Goal: Register for event/course: Sign up to attend an event or enroll in a course

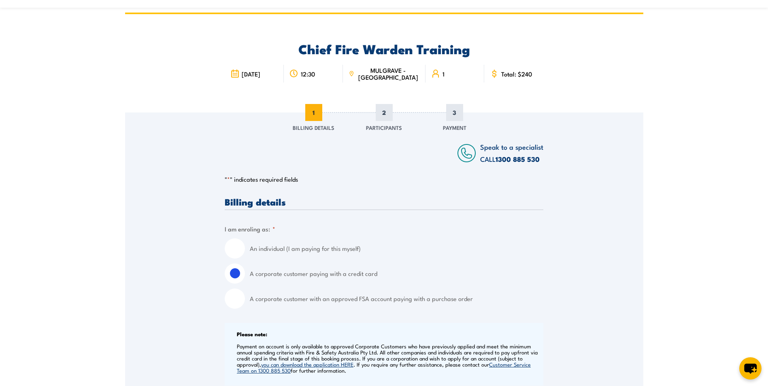
scroll to position [81, 0]
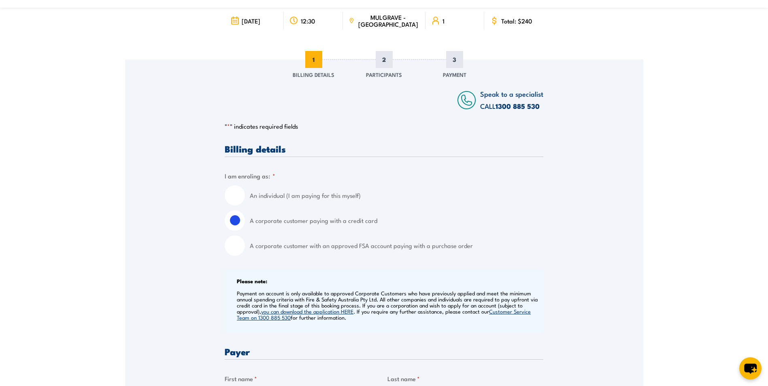
click at [233, 246] on input "A corporate customer with an approved FSA account paying with a purchase order" at bounding box center [235, 245] width 20 height 20
radio input "true"
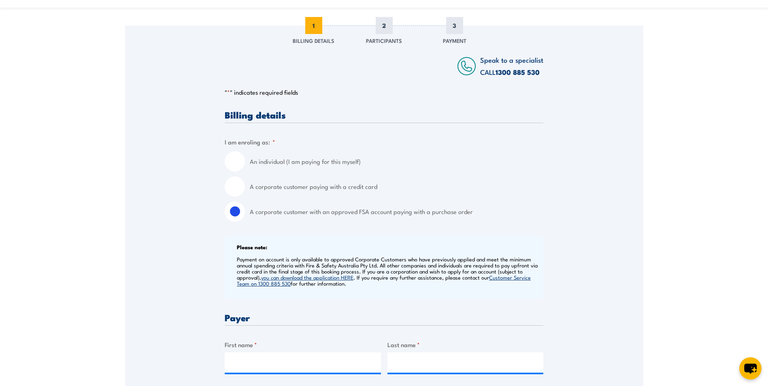
scroll to position [162, 0]
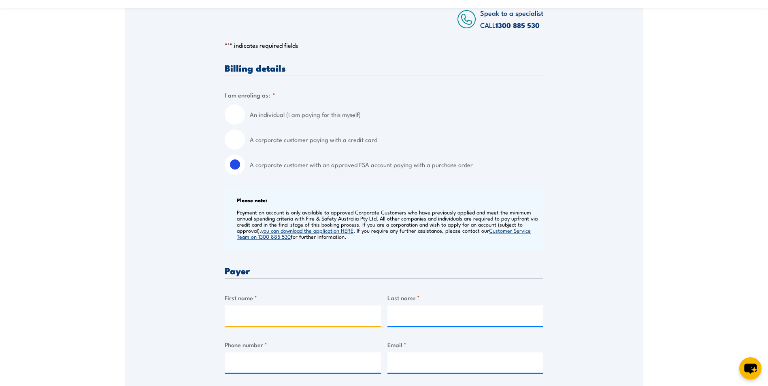
click at [273, 317] on input "First name *" at bounding box center [303, 315] width 156 height 20
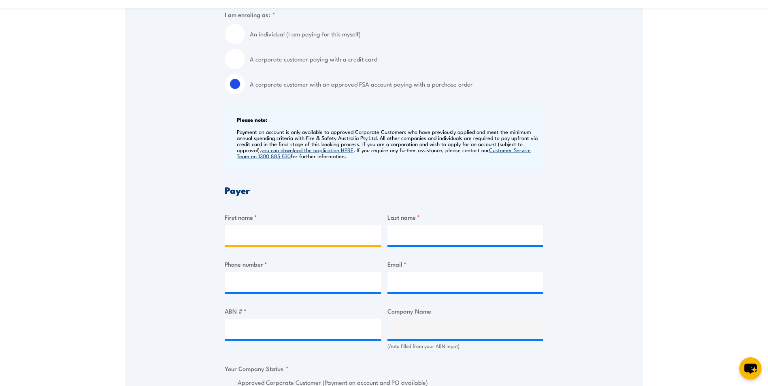
scroll to position [243, 0]
type input "Aza Idoumbin"
type input "0491140315"
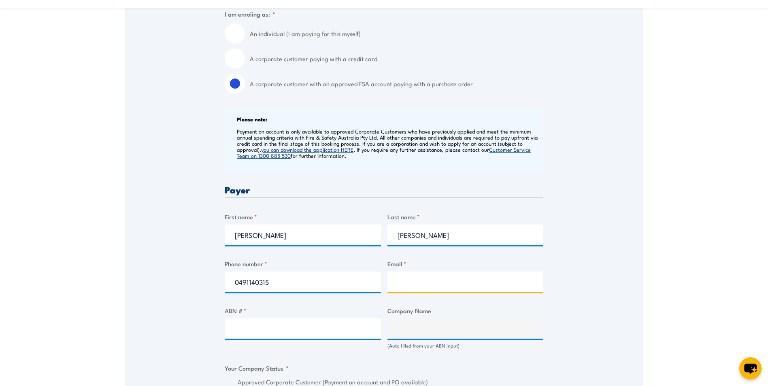
type input "aidoumbin@airroad.com.au"
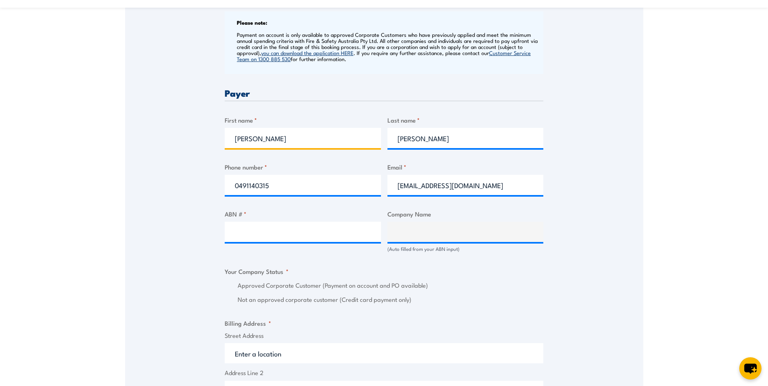
scroll to position [364, 0]
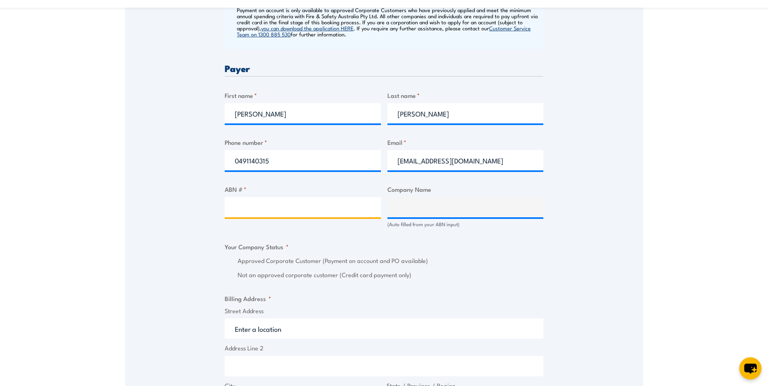
click at [252, 206] on input "ABN # *" at bounding box center [303, 207] width 156 height 20
paste input "81 002 955 419"
type input "81 002 955 419"
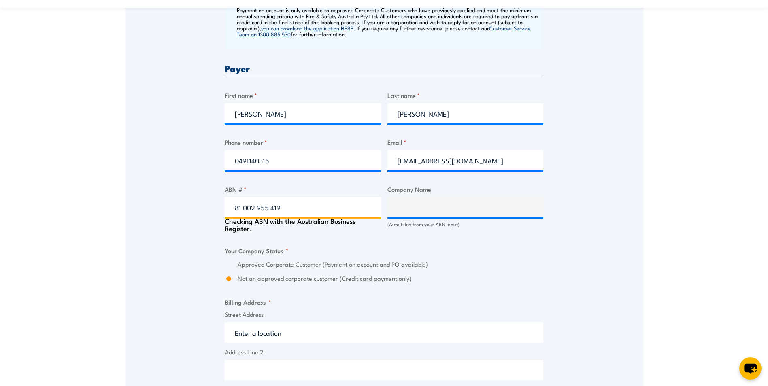
type input "AIRROAD PTY LIMITED"
radio input "true"
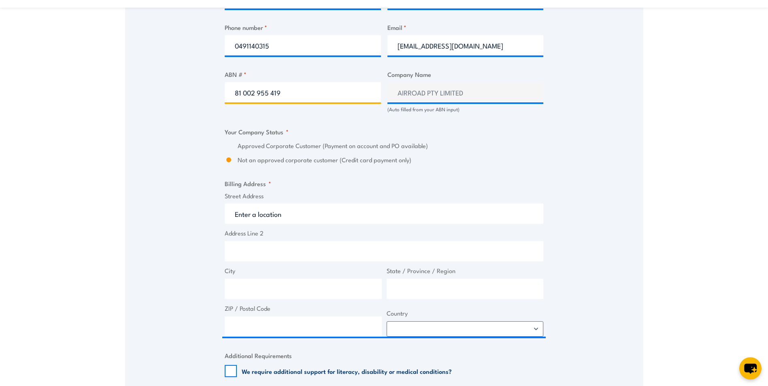
scroll to position [486, 0]
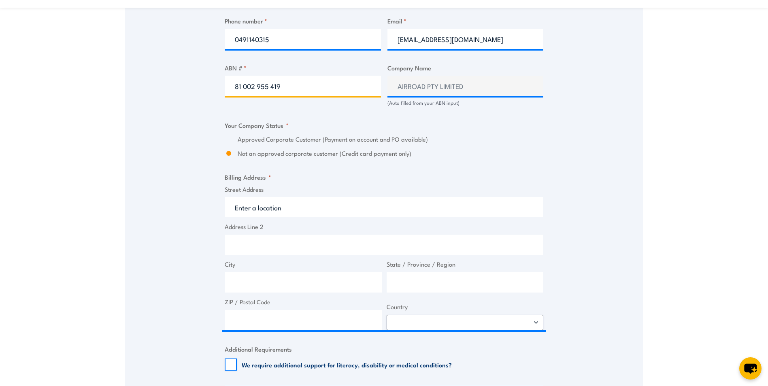
type input "81 002 955 419"
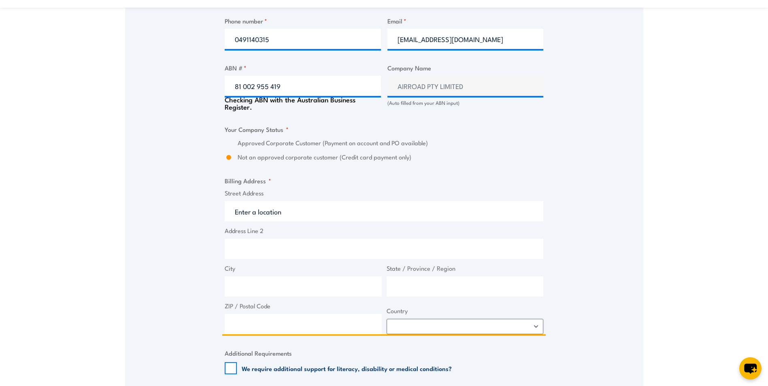
click at [290, 212] on input "Street Address" at bounding box center [384, 211] width 318 height 20
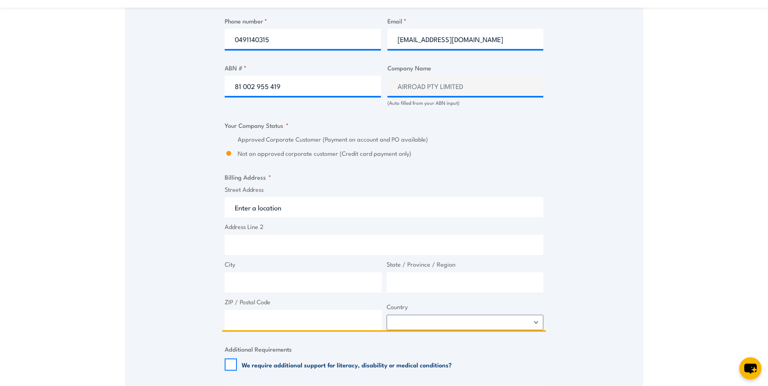
click at [242, 248] on input "Address Line 2" at bounding box center [384, 245] width 318 height 20
paste input "41-55 Elgar Rd Derrimut VIC 3026"
drag, startPoint x: 280, startPoint y: 244, endPoint x: 306, endPoint y: 245, distance: 25.9
click at [306, 245] on input "41-55 Elgar Rd Derrimut VIC 3026" at bounding box center [384, 245] width 318 height 20
type input "41-55 Elgar Rd VIC 3026"
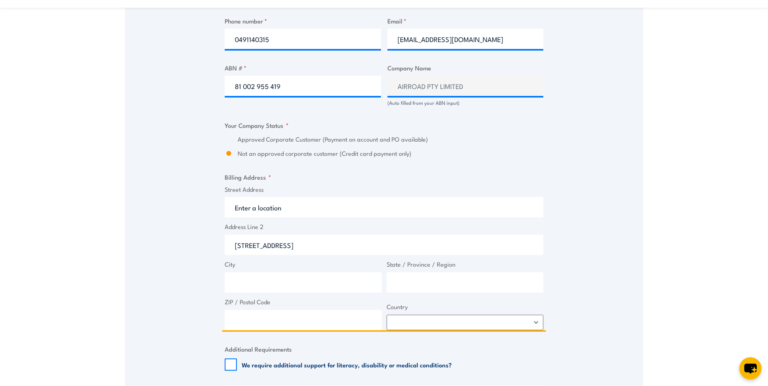
click at [250, 281] on input "City" at bounding box center [303, 282] width 157 height 20
paste input "Derrimut"
type input "Derrimut"
drag, startPoint x: 320, startPoint y: 246, endPoint x: 283, endPoint y: 249, distance: 36.5
click at [283, 249] on input "41-55 Elgar Rd VIC 3026" at bounding box center [384, 245] width 318 height 20
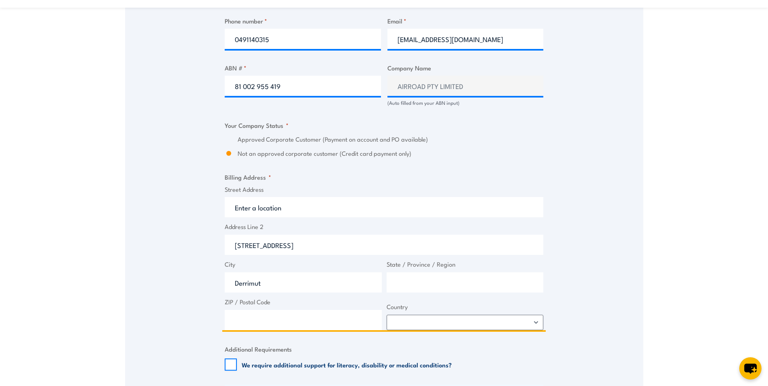
type input "41-55 Elgar Rd"
click at [402, 282] on input "State / Province / Region" at bounding box center [464, 282] width 157 height 20
paste input "VIC 3026"
type input "VIC 3026"
click at [406, 317] on select "Afghanistan Albania Algeria American Samoa Andorra Angola Anguilla Antarctica A…" at bounding box center [464, 322] width 157 height 15
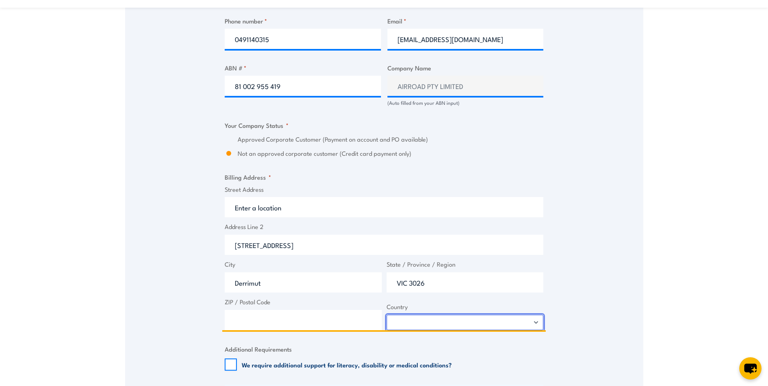
select select "Australia"
click at [386, 315] on select "Afghanistan Albania Algeria American Samoa Andorra Angola Anguilla Antarctica A…" at bounding box center [464, 322] width 157 height 15
click at [269, 325] on input "ZIP / Postal Code" at bounding box center [303, 320] width 157 height 20
type input "3026"
drag, startPoint x: 433, startPoint y: 284, endPoint x: 406, endPoint y: 284, distance: 26.7
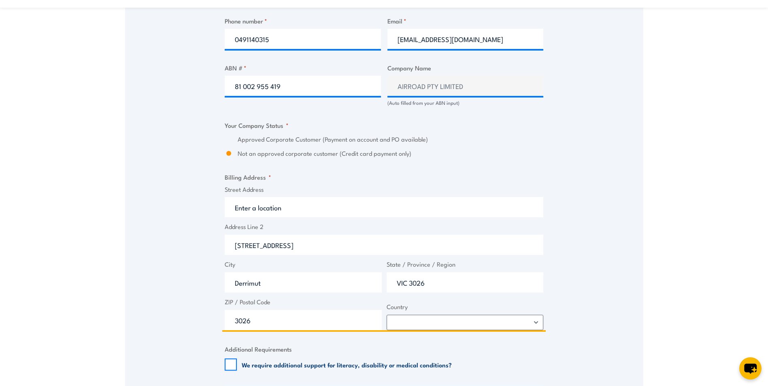
click at [407, 284] on input "VIC 3026" at bounding box center [464, 282] width 157 height 20
type input "VICTORIA"
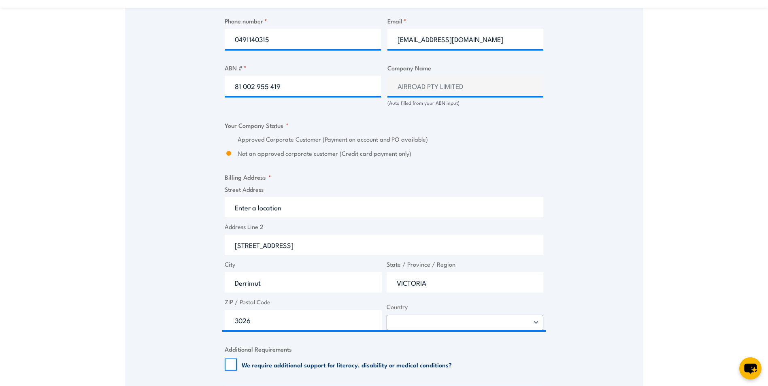
click at [612, 307] on div "Speak to a specialist CALL 1300 885 530 CALL 1300 885 530 " * " indicates requi…" at bounding box center [384, 117] width 518 height 924
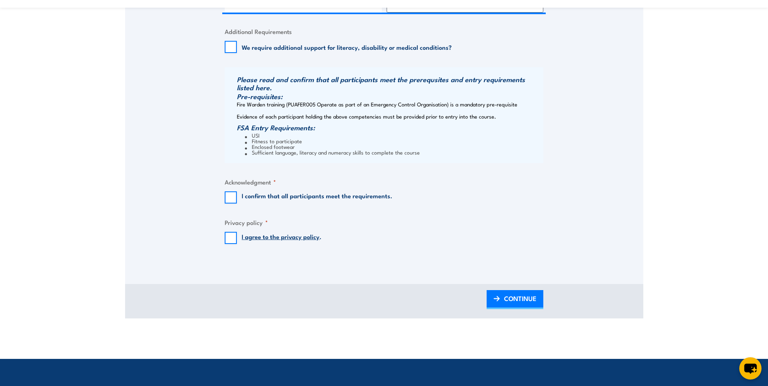
scroll to position [809, 0]
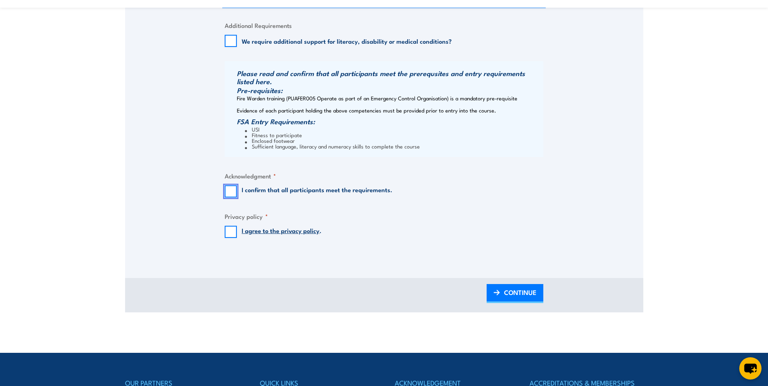
click at [233, 190] on input "I confirm that all participants meet the requirements." at bounding box center [231, 191] width 12 height 12
checkbox input "true"
click at [228, 235] on input "I agree to the privacy policy ." at bounding box center [231, 232] width 12 height 12
checkbox input "true"
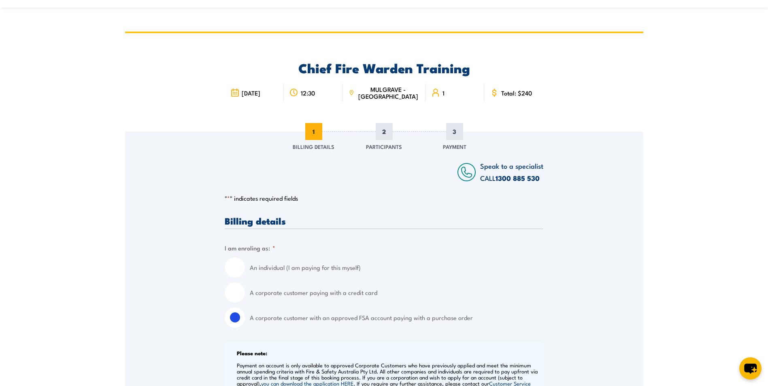
scroll to position [0, 0]
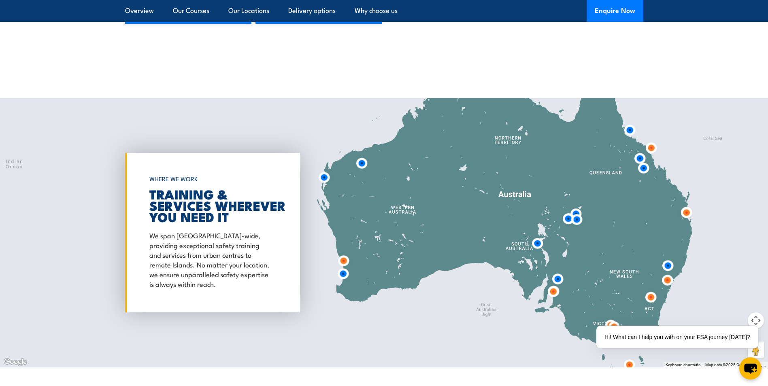
scroll to position [1092, 0]
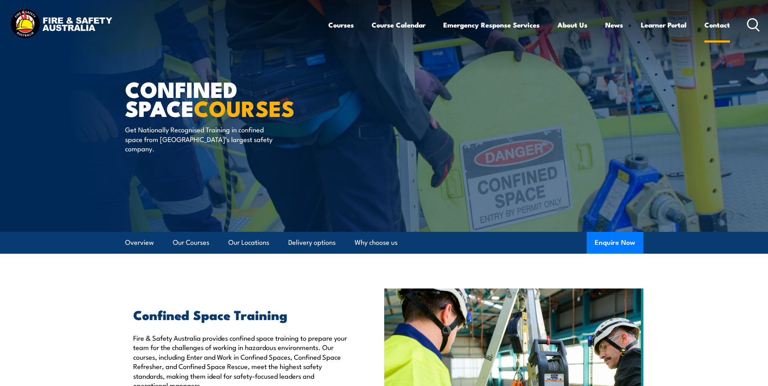
click at [709, 25] on link "Contact" at bounding box center [716, 24] width 25 height 21
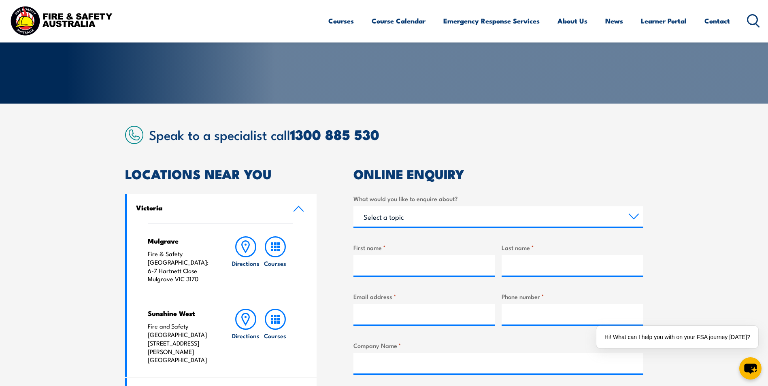
scroll to position [102, 0]
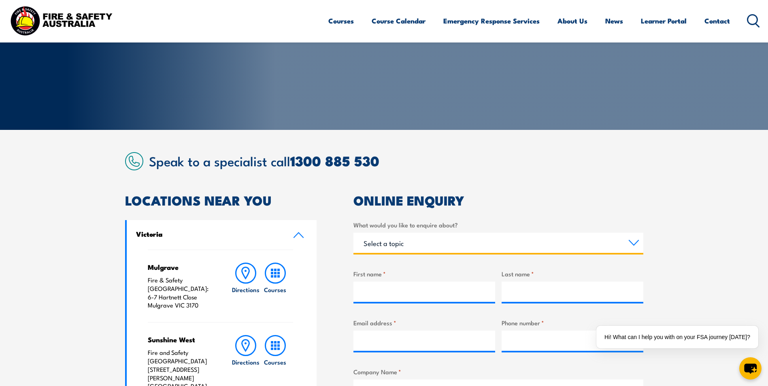
click at [598, 240] on select "Select a topic Training Emergency Response Services General Enquiry" at bounding box center [498, 243] width 290 height 20
select select "Emergency Response Services"
click at [353, 233] on select "Select a topic Training Emergency Response Services General Enquiry" at bounding box center [498, 243] width 290 height 20
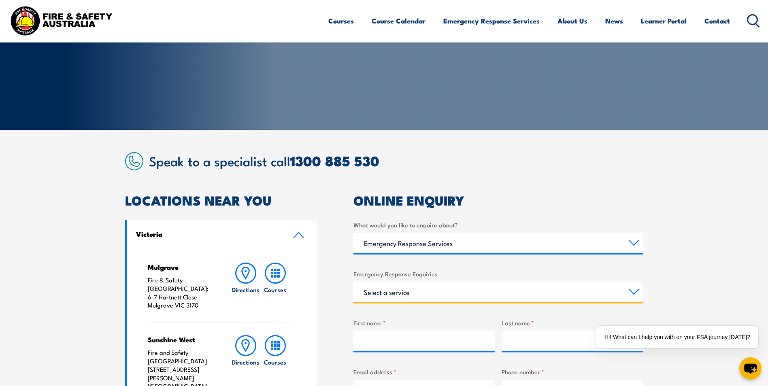
click at [413, 298] on select "Select a service Emergency Response Solutions Paramedic & Medical Solutions Ind…" at bounding box center [498, 292] width 290 height 20
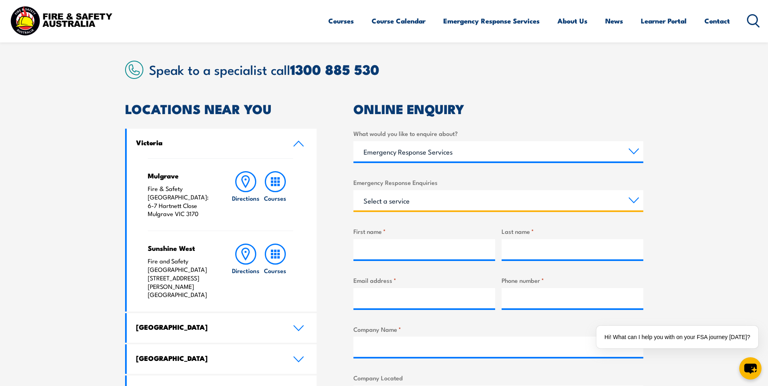
scroll to position [180, 0]
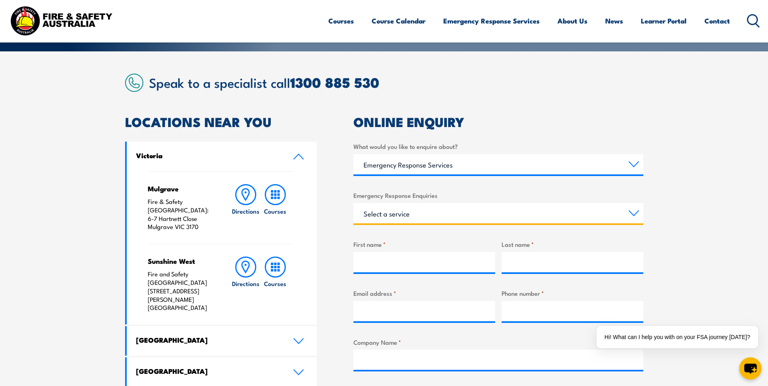
click at [440, 213] on select "Select a service Emergency Response Solutions Paramedic & Medical Solutions Ind…" at bounding box center [498, 213] width 290 height 20
select select "Emergency Response Solutions"
click at [353, 203] on select "Select a service Emergency Response Solutions Paramedic & Medical Solutions Ind…" at bounding box center [498, 213] width 290 height 20
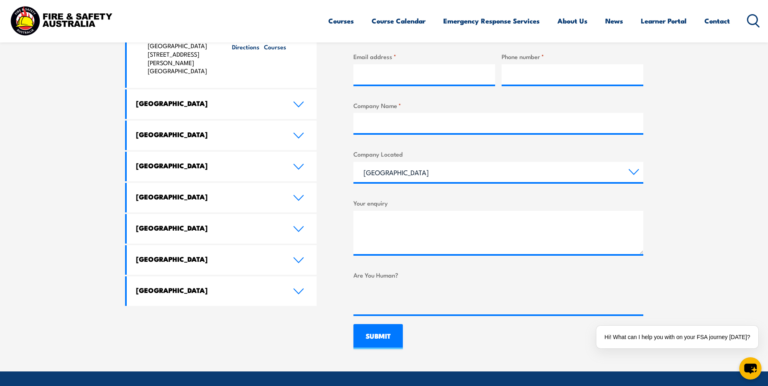
scroll to position [423, 0]
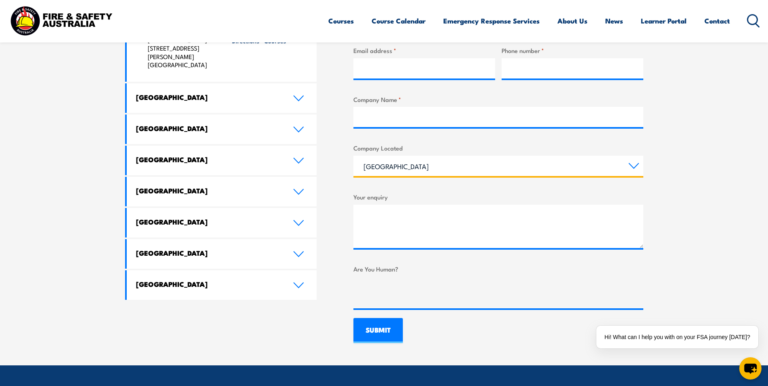
click at [491, 162] on select "Queensland New South Wales Australian Capital Territory Victoria South Australi…" at bounding box center [498, 166] width 290 height 20
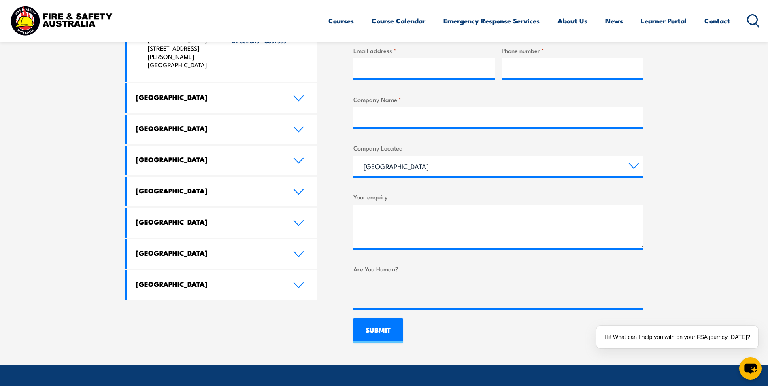
click at [697, 186] on section "Speak to a specialist call 1300 885 530 LOCATIONS NEAR YOU Victoria Mulgrave Fi…" at bounding box center [384, 87] width 768 height 557
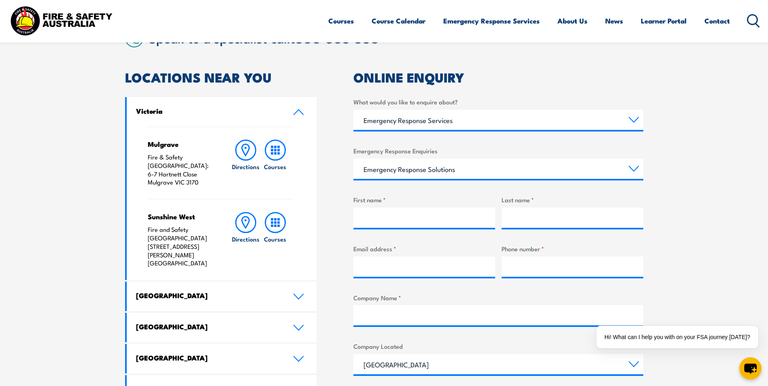
scroll to position [221, 0]
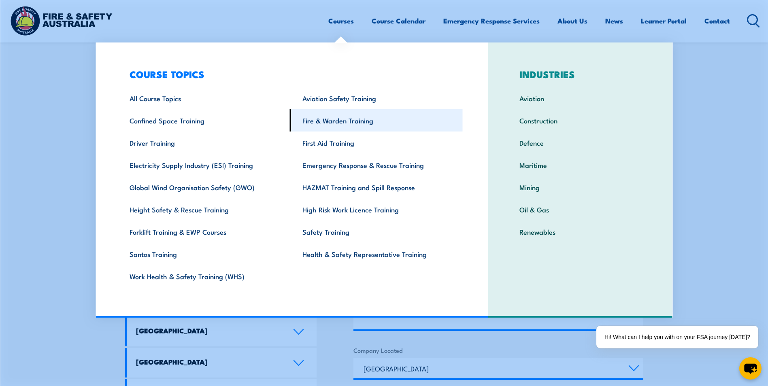
click at [347, 121] on link "Fire & Warden Training" at bounding box center [376, 120] width 173 height 22
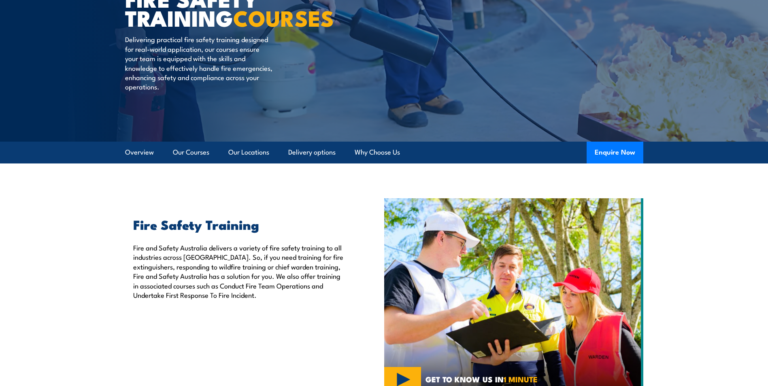
scroll to position [121, 0]
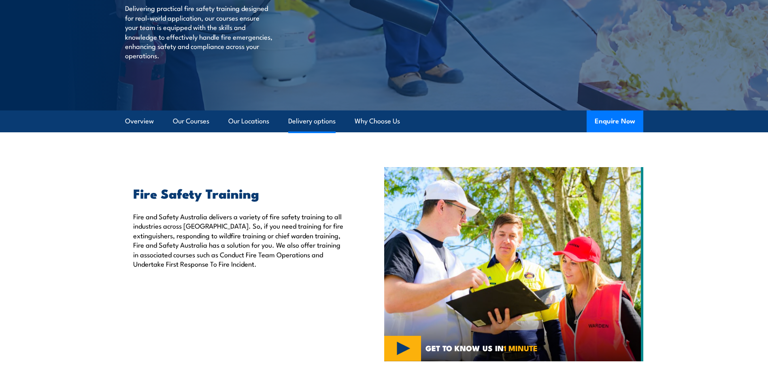
click at [309, 120] on link "Delivery options" at bounding box center [311, 120] width 47 height 21
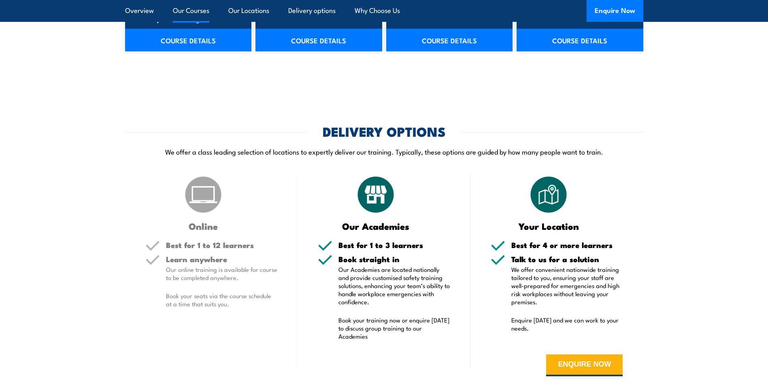
scroll to position [1514, 0]
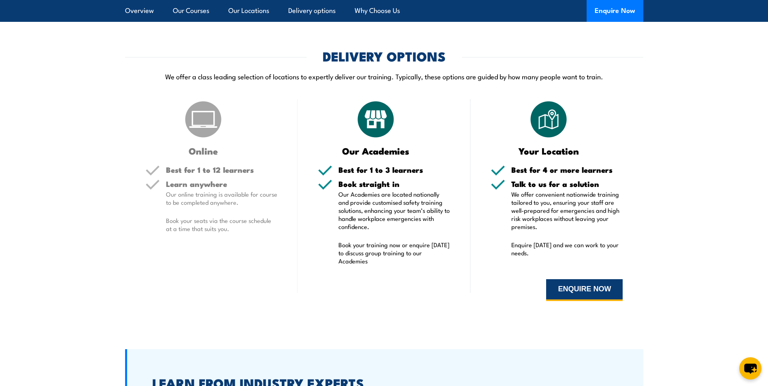
click at [587, 284] on button "ENQUIRE NOW" at bounding box center [584, 290] width 76 height 22
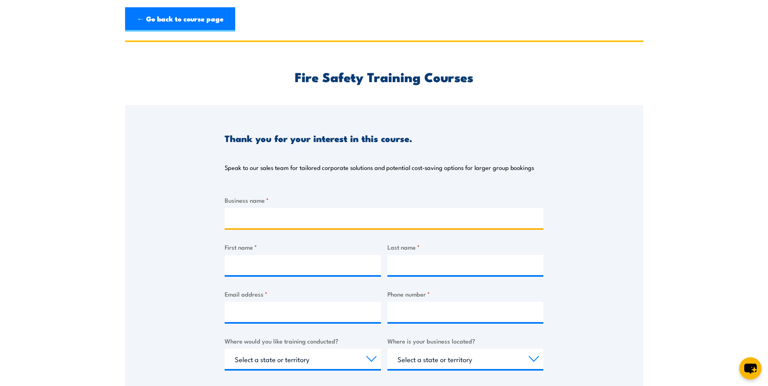
click at [278, 218] on input "Business name *" at bounding box center [384, 218] width 318 height 20
type input "Airroad Group Pty Ltd"
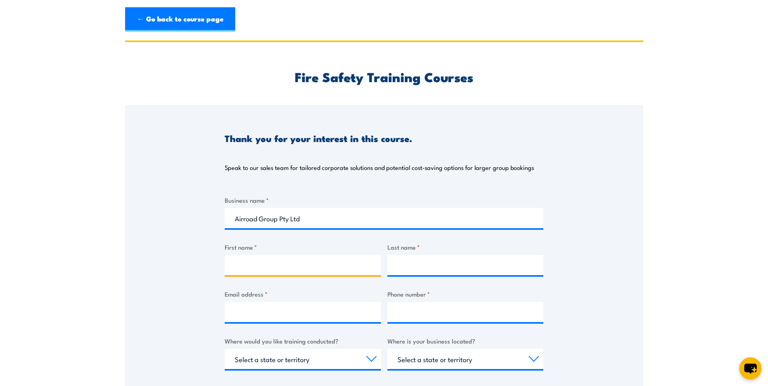
type input "[PERSON_NAME]"
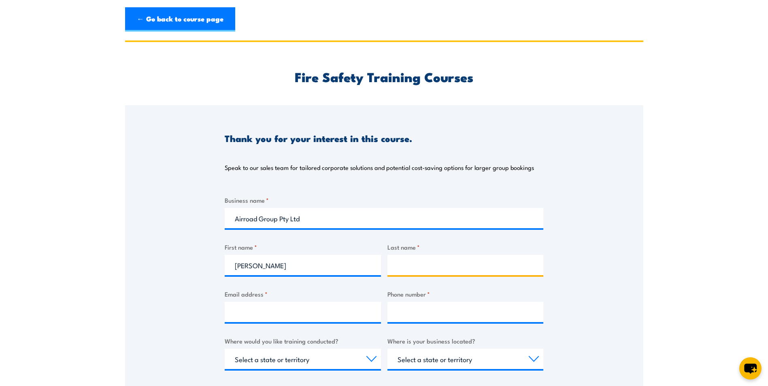
type input "[PERSON_NAME]"
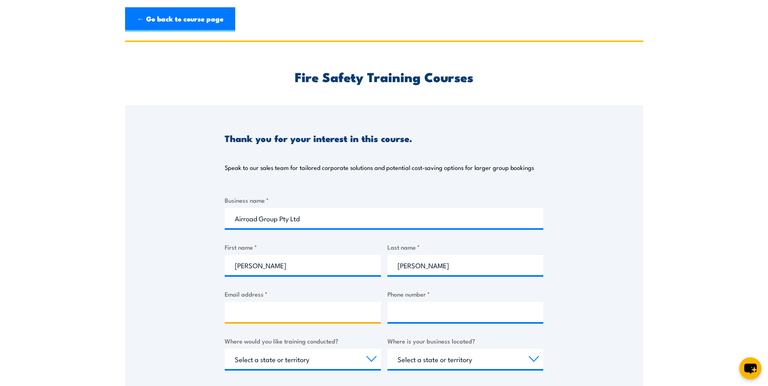
type input "[EMAIL_ADDRESS][DOMAIN_NAME]"
type input "0491140315"
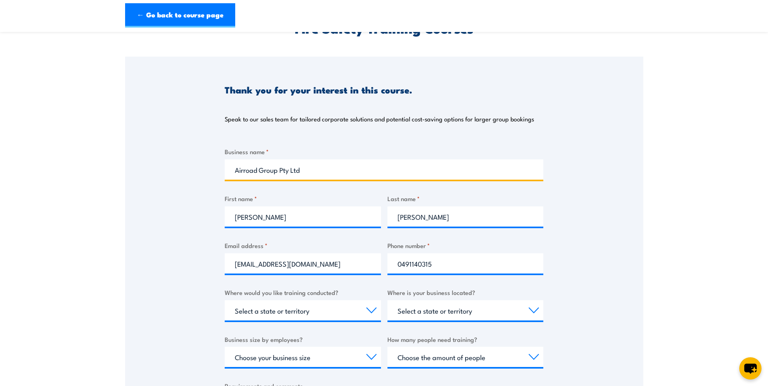
scroll to position [121, 0]
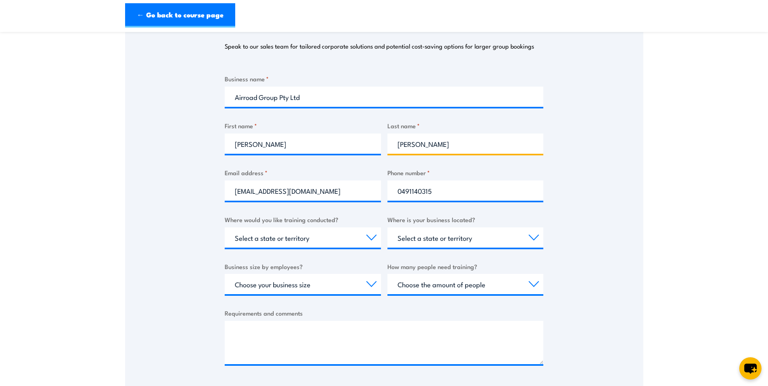
drag, startPoint x: 409, startPoint y: 144, endPoint x: 354, endPoint y: 148, distance: 55.1
click at [355, 148] on div "Business name * Airroad Group Pty Ltd First name * [PERSON_NAME] Last name * [P…" at bounding box center [384, 226] width 318 height 304
type input "Idoumbin"
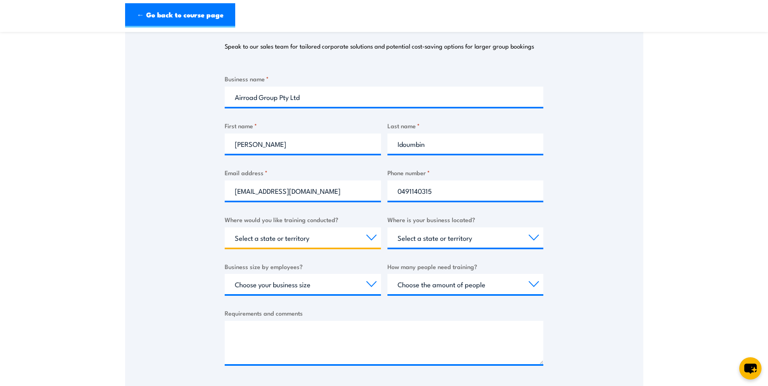
click at [333, 237] on select "Select a state or territory Nationally - multiple locations QLD NSW VIC SA ACT …" at bounding box center [303, 237] width 156 height 20
select select "VIC"
click at [225, 227] on select "Select a state or territory Nationally - multiple locations QLD NSW VIC SA ACT …" at bounding box center [303, 237] width 156 height 20
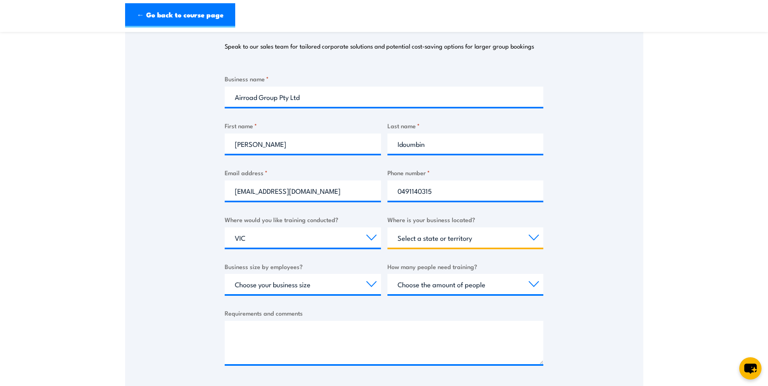
click at [475, 229] on select "Select a state or territory QLD NSW VIC SA ACT WA TAS NT" at bounding box center [465, 237] width 156 height 20
select select "VIC"
click at [387, 227] on select "Select a state or territory QLD NSW VIC SA ACT WA TAS NT" at bounding box center [465, 237] width 156 height 20
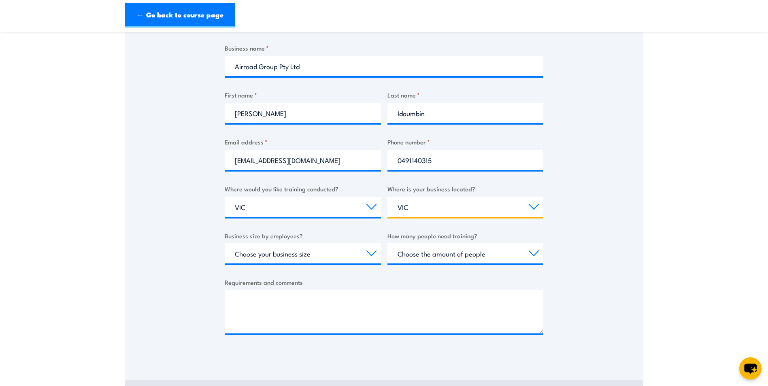
scroll to position [243, 0]
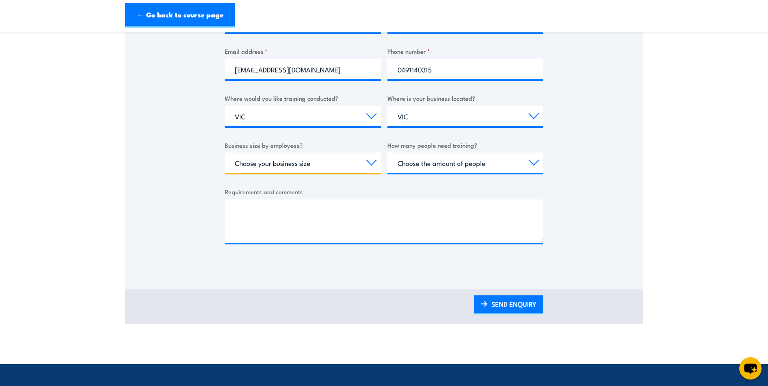
click at [346, 171] on select "Choose your business size 1 to 19 20 to 199 200+" at bounding box center [303, 163] width 156 height 20
select select "200+"
click at [225, 153] on select "Choose your business size 1 to 19 20 to 199 200+" at bounding box center [303, 163] width 156 height 20
click at [440, 166] on select "Choose the amount of people 1 to 4 5 to 19 20+" at bounding box center [465, 163] width 156 height 20
select select "1 to 4"
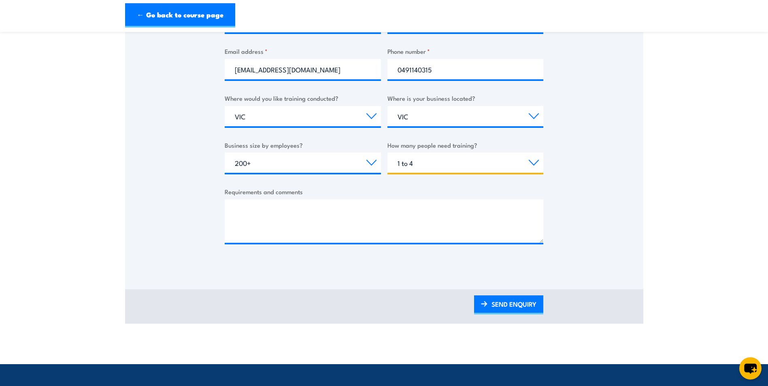
click at [387, 153] on select "Choose the amount of people 1 to 4 5 to 19 20+" at bounding box center [465, 163] width 156 height 20
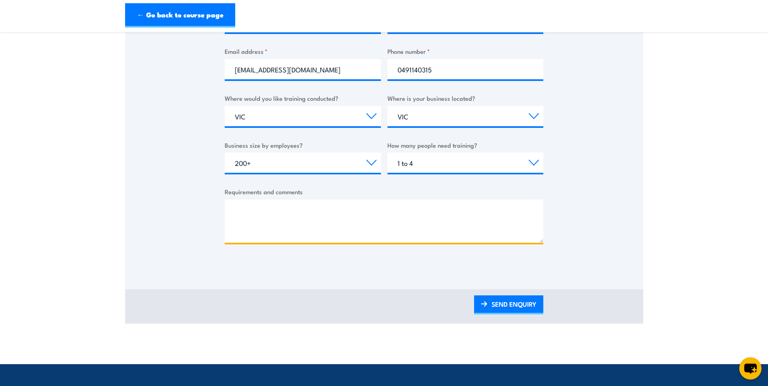
click at [309, 211] on textarea "Requirements and comments" at bounding box center [384, 220] width 318 height 43
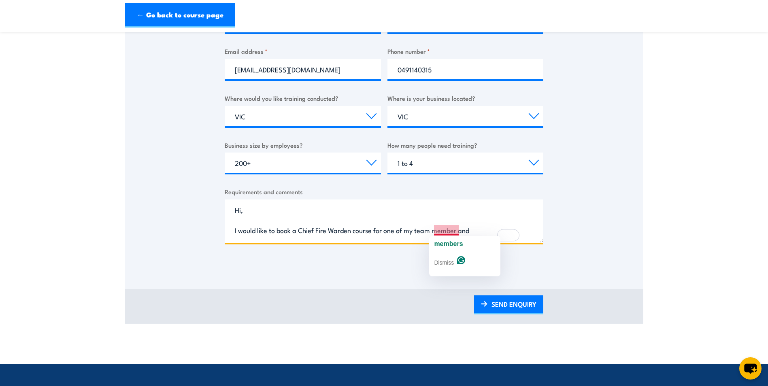
click at [448, 231] on textarea "Hi, I would like to book a Chief Fire Warden course for one of my team member a…" at bounding box center [384, 220] width 318 height 43
click at [484, 230] on textarea "Hi, I would like to book a Chief Fire Warden course for one of my team member a…" at bounding box center [384, 220] width 318 height 43
click at [449, 243] on span "members" at bounding box center [448, 243] width 29 height 7
click at [469, 244] on span "and" at bounding box center [472, 243] width 11 height 7
click at [480, 239] on div "if" at bounding box center [480, 244] width 4 height 13
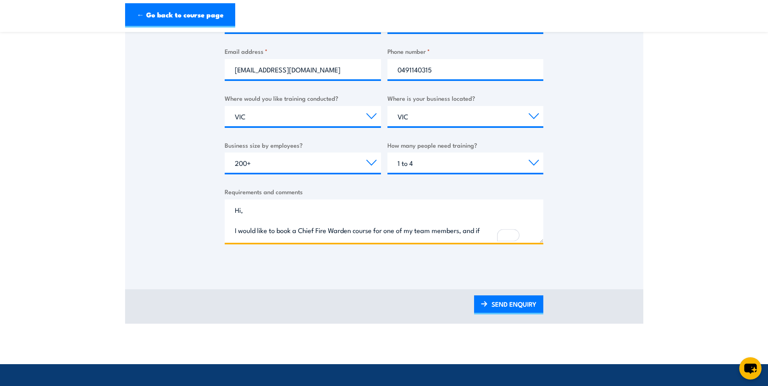
click at [488, 227] on textarea "Hi, I would like to book a Chief Fire Warden course for one of my team members,…" at bounding box center [384, 220] width 318 height 43
drag, startPoint x: 460, startPoint y: 229, endPoint x: 492, endPoint y: 237, distance: 32.9
click at [462, 229] on textarea "Hi, I would like to book a Chief Fire Warden course for one of my team members,…" at bounding box center [384, 220] width 318 height 43
click at [486, 227] on textarea "Hi, I would like to book a Chief Fire Warden course for one of my team member, …" at bounding box center [384, 220] width 318 height 43
drag, startPoint x: 484, startPoint y: 230, endPoint x: 463, endPoint y: 231, distance: 20.7
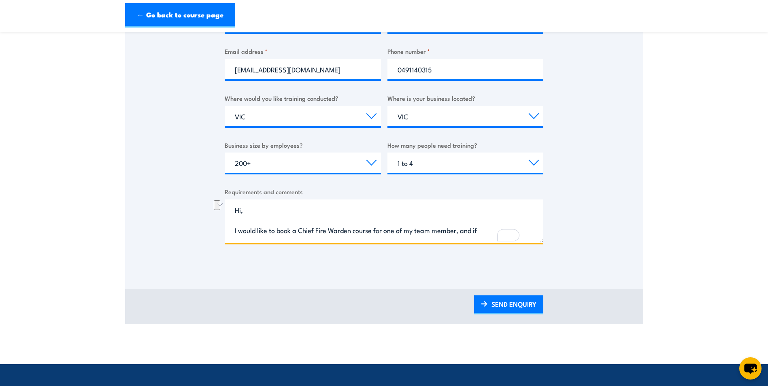
click at [463, 231] on textarea "Hi, I would like to book a Chief Fire Warden course for one of my team member, …" at bounding box center [384, 220] width 318 height 43
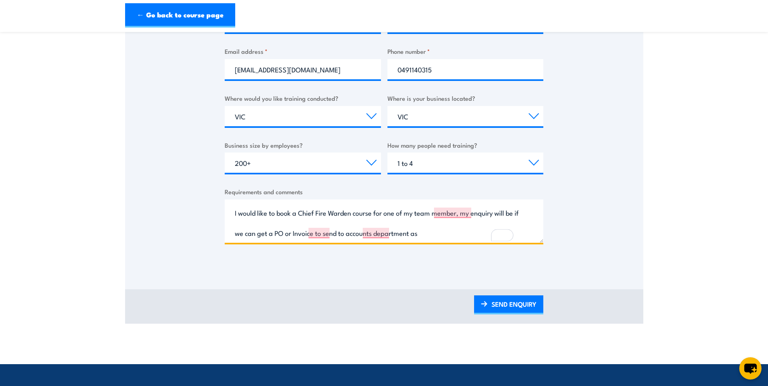
scroll to position [17, 0]
drag, startPoint x: 441, startPoint y: 238, endPoint x: 426, endPoint y: 240, distance: 15.5
click at [426, 240] on textarea "Hi, I would like to book a Chief Fire Warden course for one of my team member, …" at bounding box center [384, 220] width 318 height 43
click at [453, 220] on div "members. My" at bounding box center [454, 226] width 41 height 13
click at [383, 246] on span "accounts" at bounding box center [388, 246] width 26 height 7
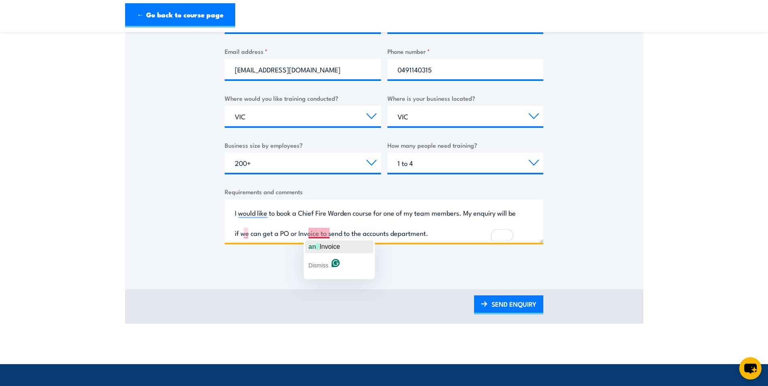
click at [325, 245] on span "Invoice" at bounding box center [329, 246] width 21 height 7
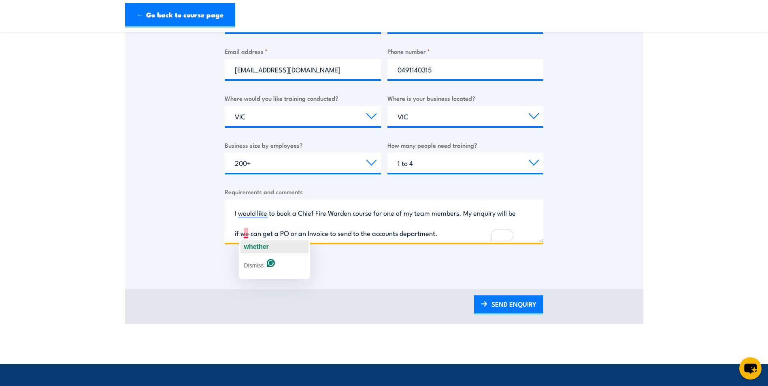
click at [249, 243] on span "whether" at bounding box center [256, 246] width 25 height 7
click at [466, 237] on textarea "Hi, I want to book a Chief Fire Warden course for one of my team members. My en…" at bounding box center [384, 220] width 318 height 43
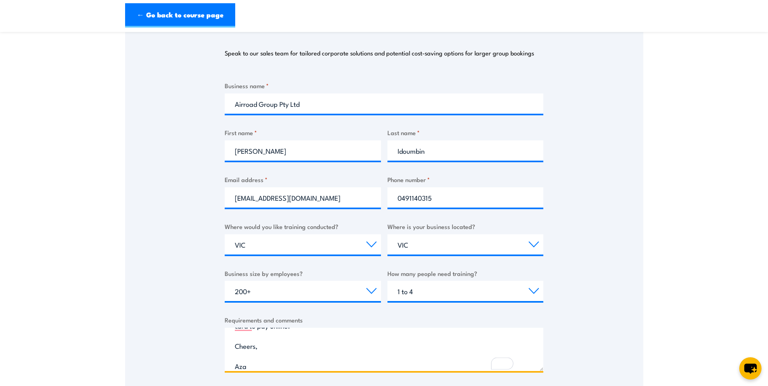
scroll to position [243, 0]
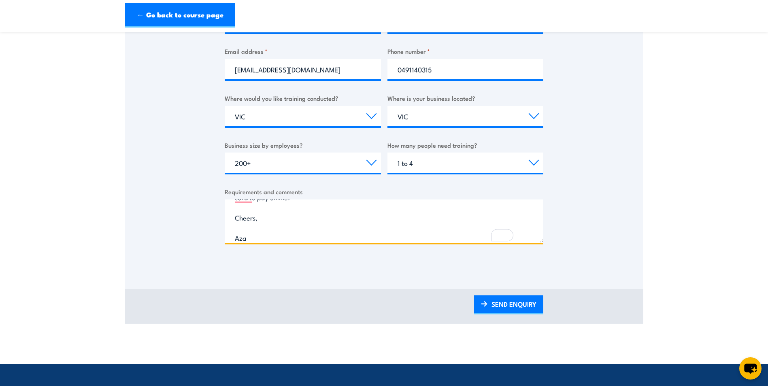
click at [290, 227] on textarea "Hi, I want to book a Chief Fire Warden course for one of my team members. My en…" at bounding box center [384, 220] width 318 height 43
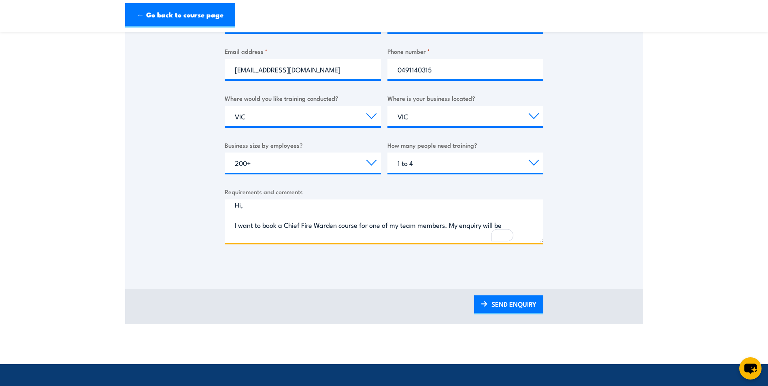
scroll to position [0, 0]
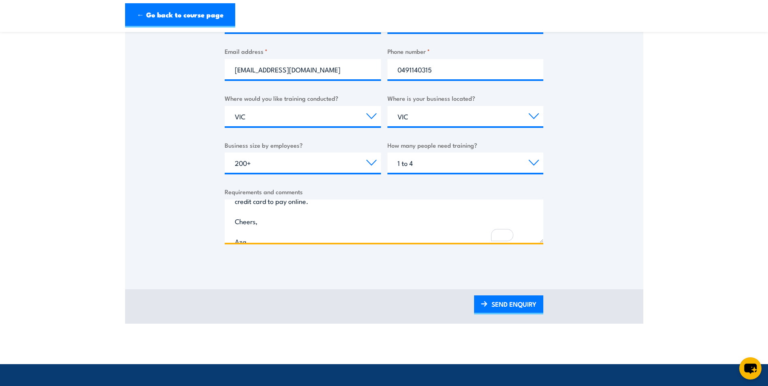
click at [287, 203] on textarea "Hi, I want to book a Chief Fire Warden course for one of my team members. My en…" at bounding box center [384, 220] width 318 height 43
type textarea "Hi, I want to book a Chief Fire Warden course for one of my team members. My en…"
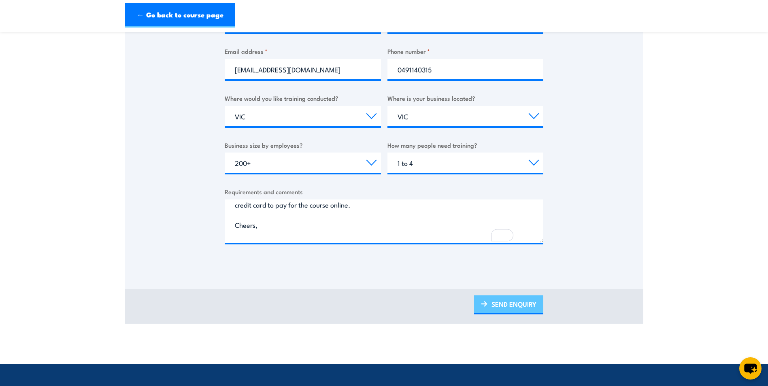
click at [531, 308] on link "SEND ENQUIRY" at bounding box center [508, 304] width 69 height 19
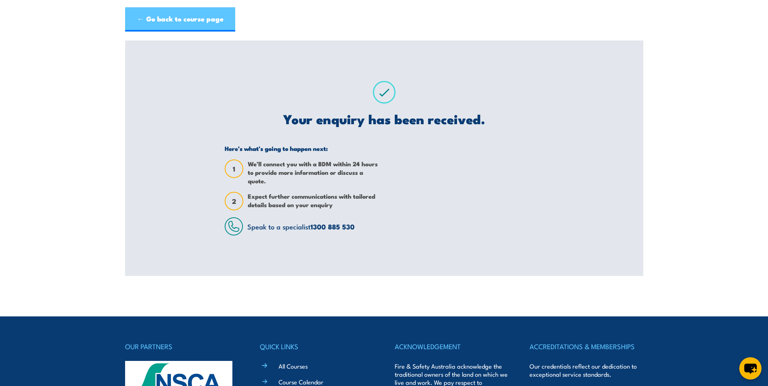
click at [217, 24] on link "← Go back to course page" at bounding box center [180, 19] width 110 height 24
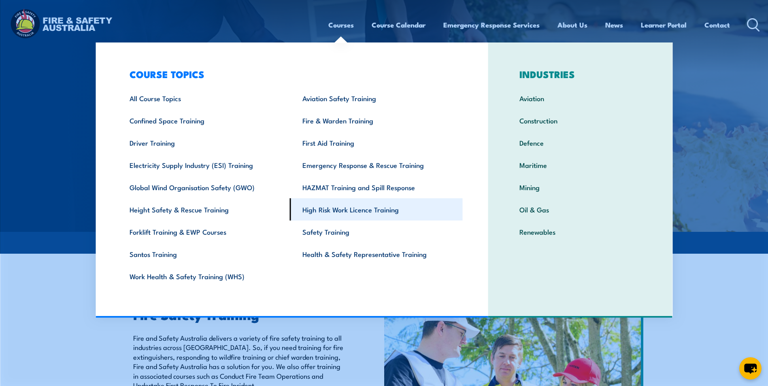
click at [363, 208] on link "High Risk Work Licence Training" at bounding box center [376, 209] width 173 height 22
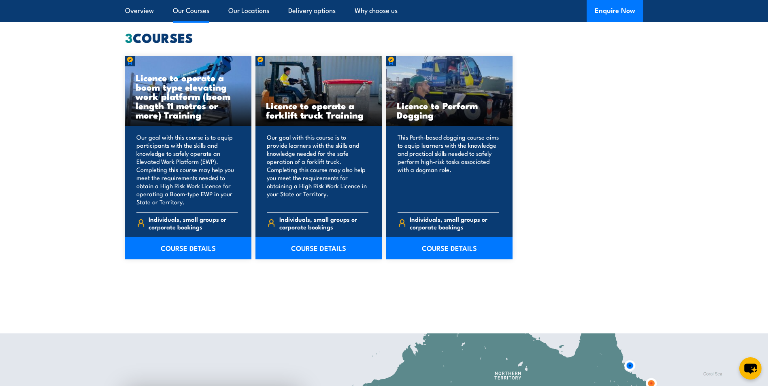
scroll to position [647, 0]
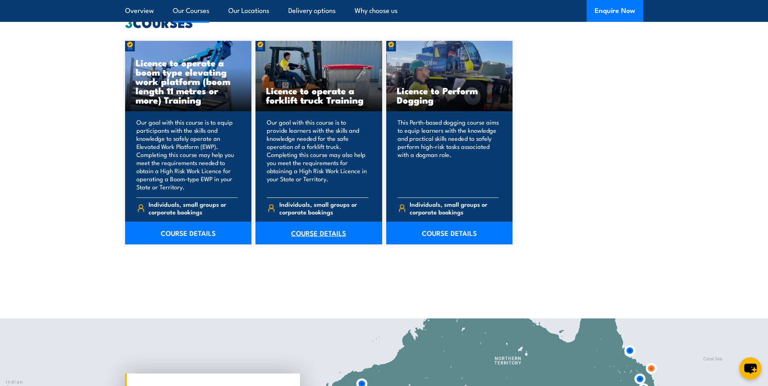
click at [332, 236] on link "COURSE DETAILS" at bounding box center [318, 233] width 127 height 23
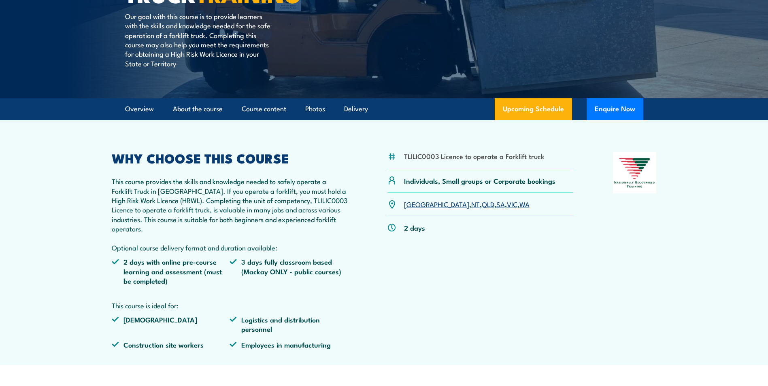
scroll to position [202, 0]
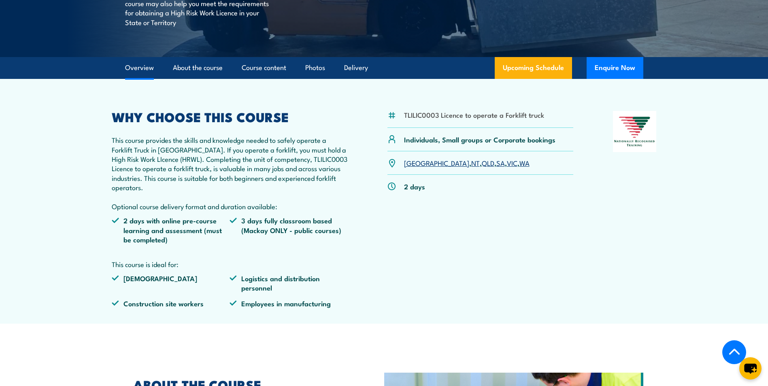
click at [507, 162] on link "VIC" at bounding box center [512, 163] width 11 height 10
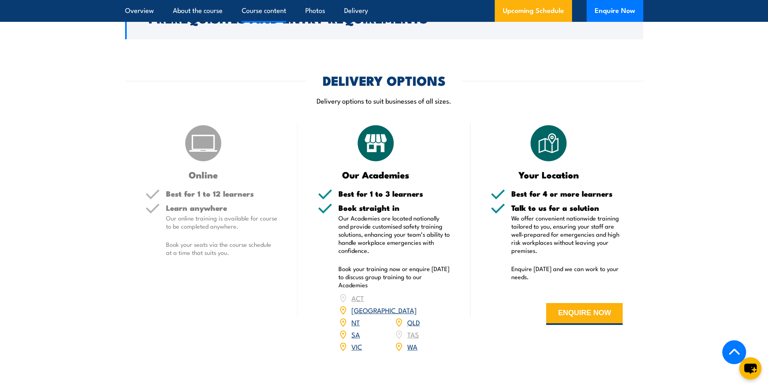
scroll to position [869, 0]
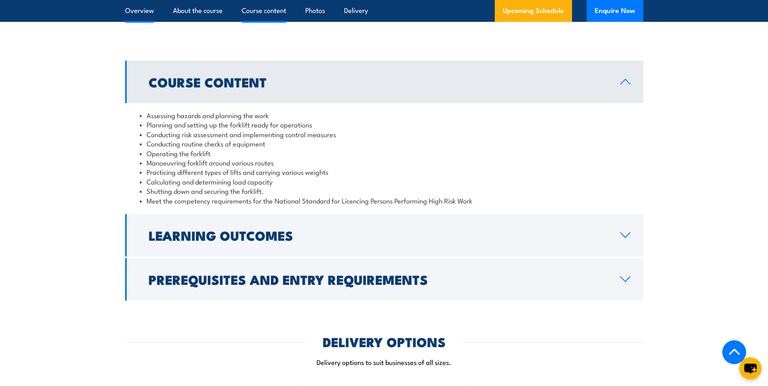
click at [143, 13] on link "Overview" at bounding box center [139, 10] width 29 height 21
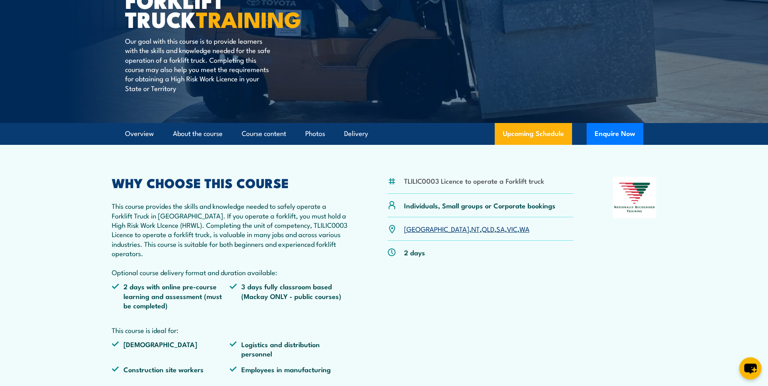
scroll to position [69, 0]
